Goal: Check status

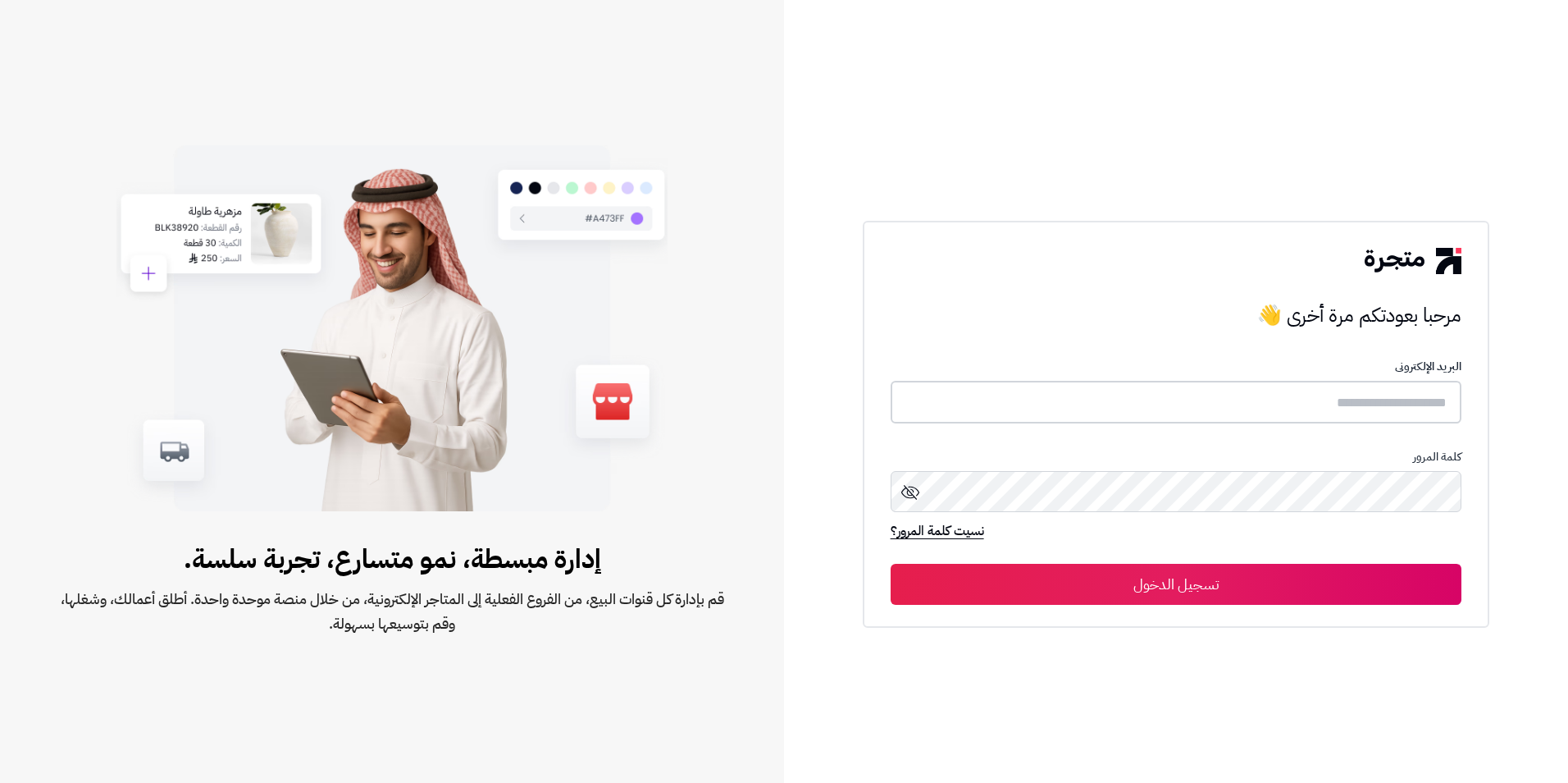
type input "**********"
click at [1032, 579] on button "تسجيل الدخول" at bounding box center [1177, 584] width 572 height 41
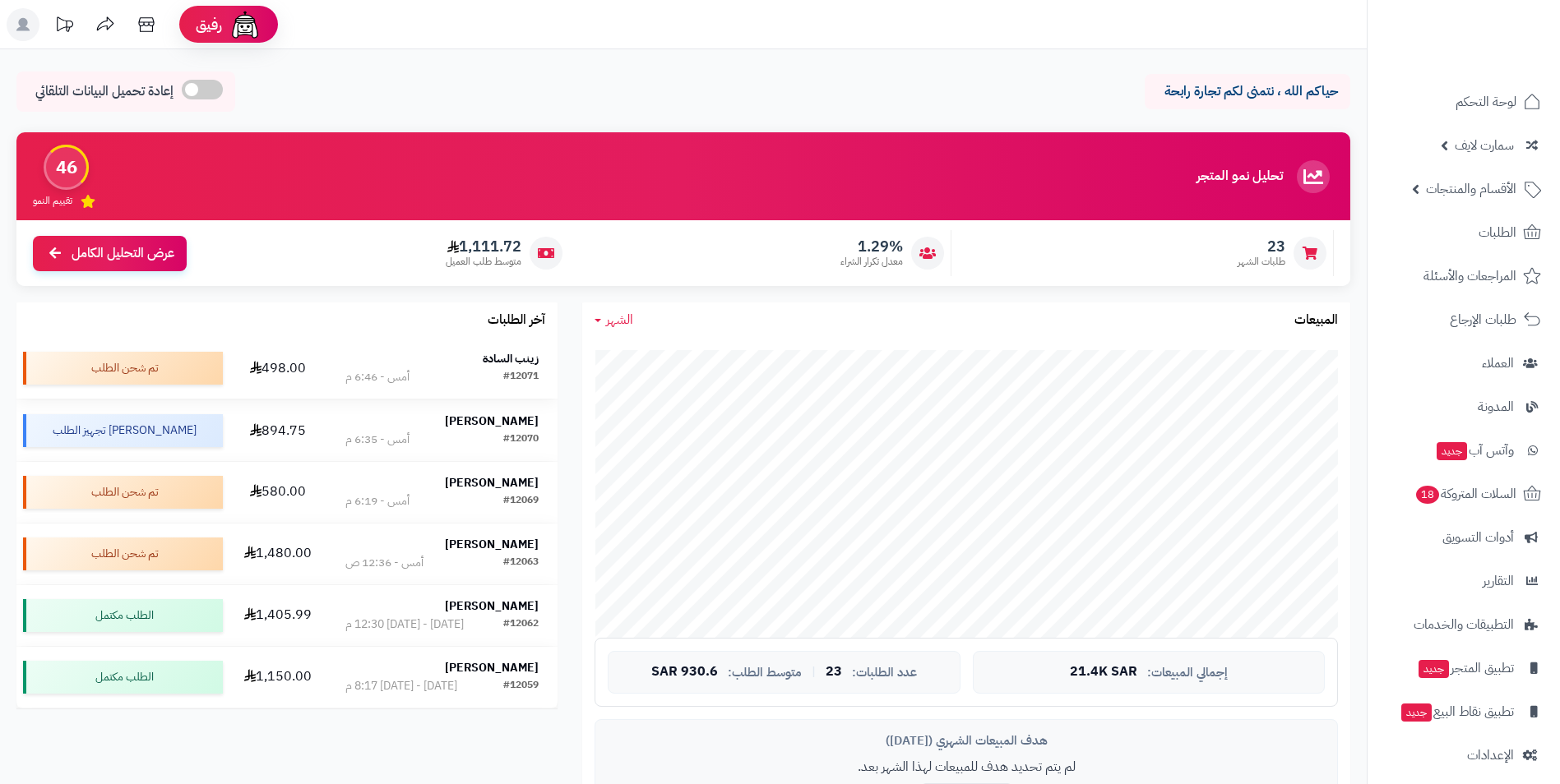
click at [492, 359] on strong "زينب السادة" at bounding box center [510, 358] width 56 height 17
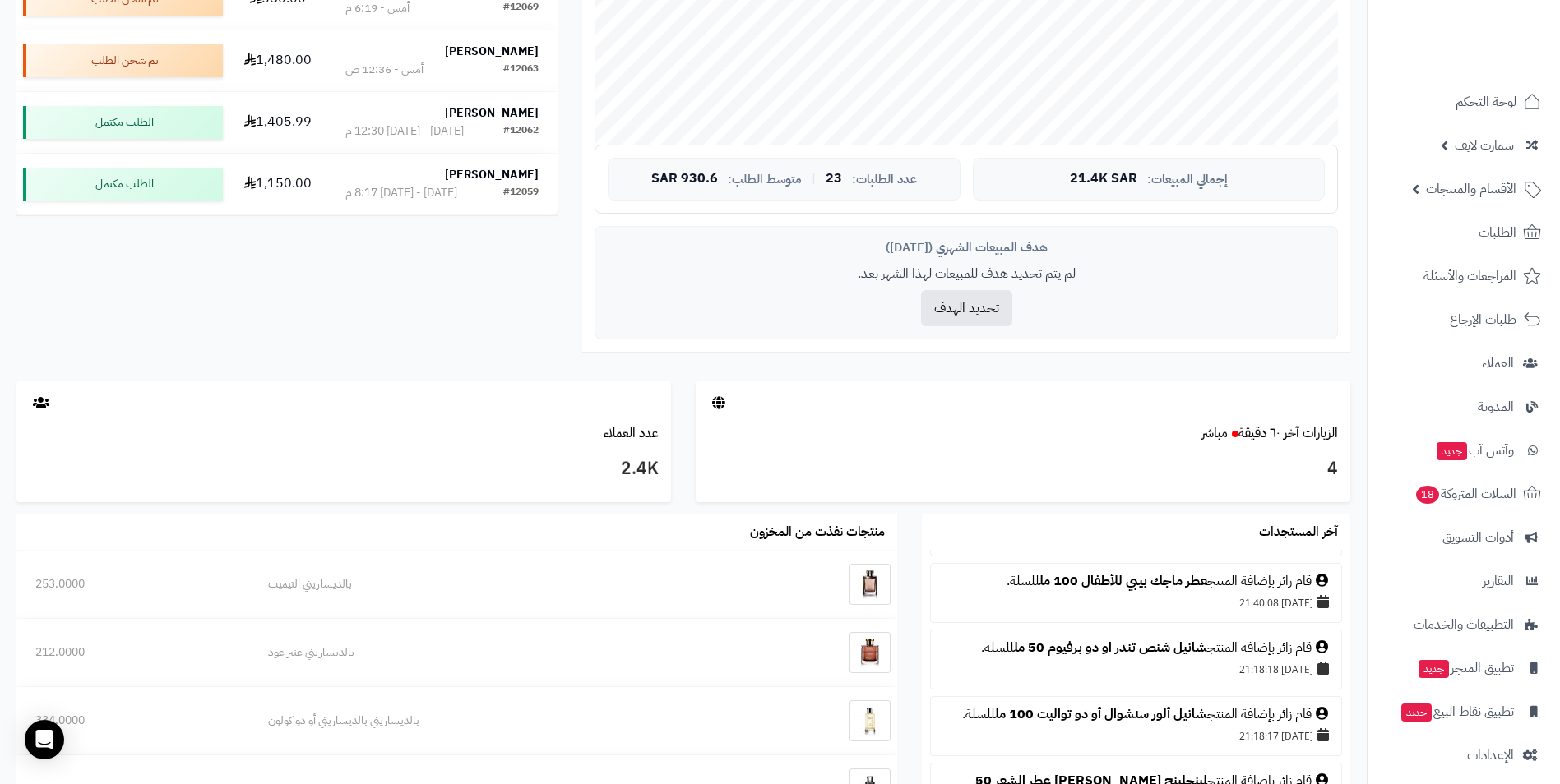
scroll to position [575, 0]
